Goal: Task Accomplishment & Management: Manage account settings

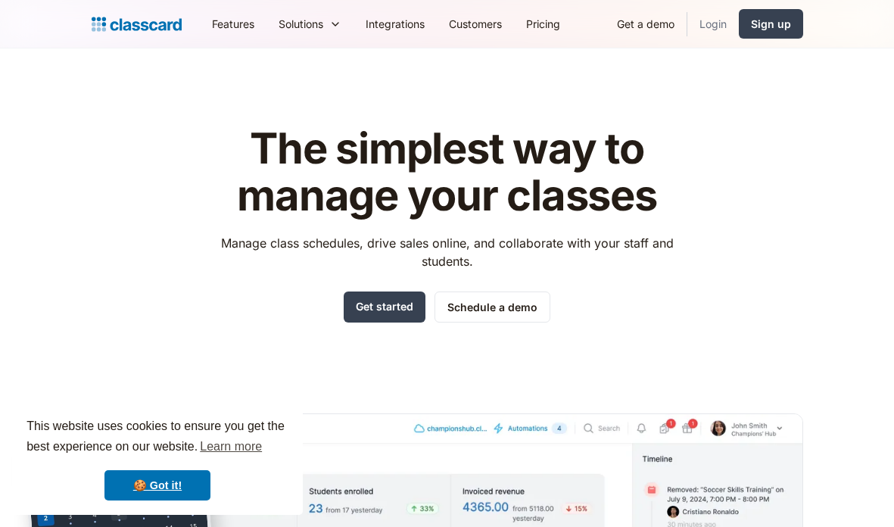
click at [728, 25] on link "Login" at bounding box center [712, 24] width 51 height 34
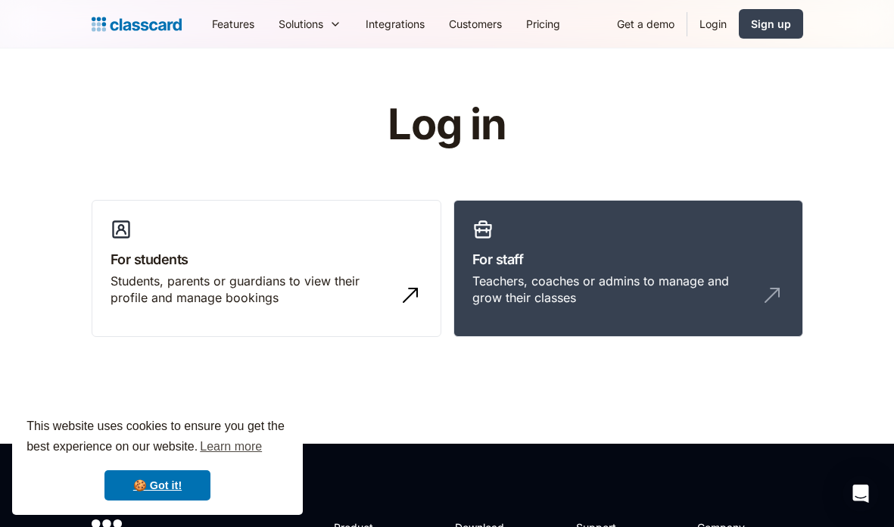
click at [724, 24] on link "Login" at bounding box center [712, 24] width 51 height 34
click at [544, 240] on link "For staff Teachers, coaches or admins to manage and grow their classes" at bounding box center [629, 269] width 350 height 138
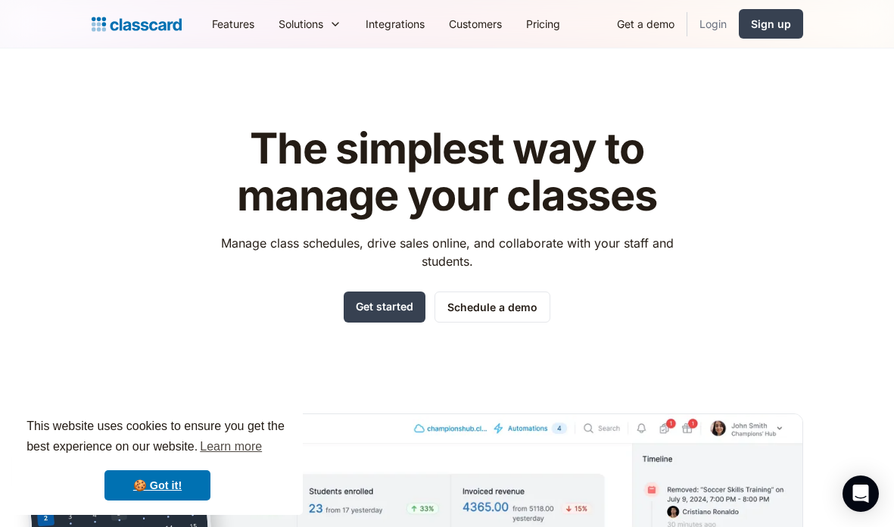
click at [722, 11] on link "Login" at bounding box center [712, 24] width 51 height 34
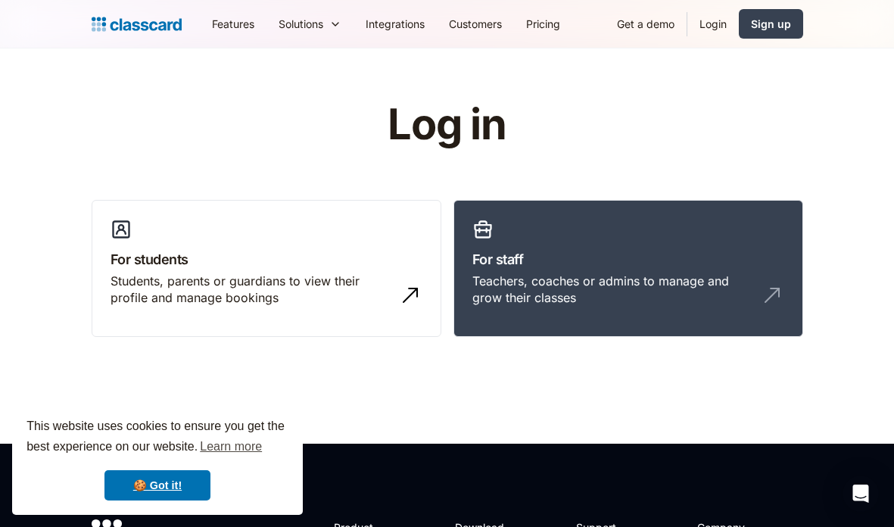
click at [718, 26] on link "Login" at bounding box center [712, 24] width 51 height 34
